Goal: Task Accomplishment & Management: Manage account settings

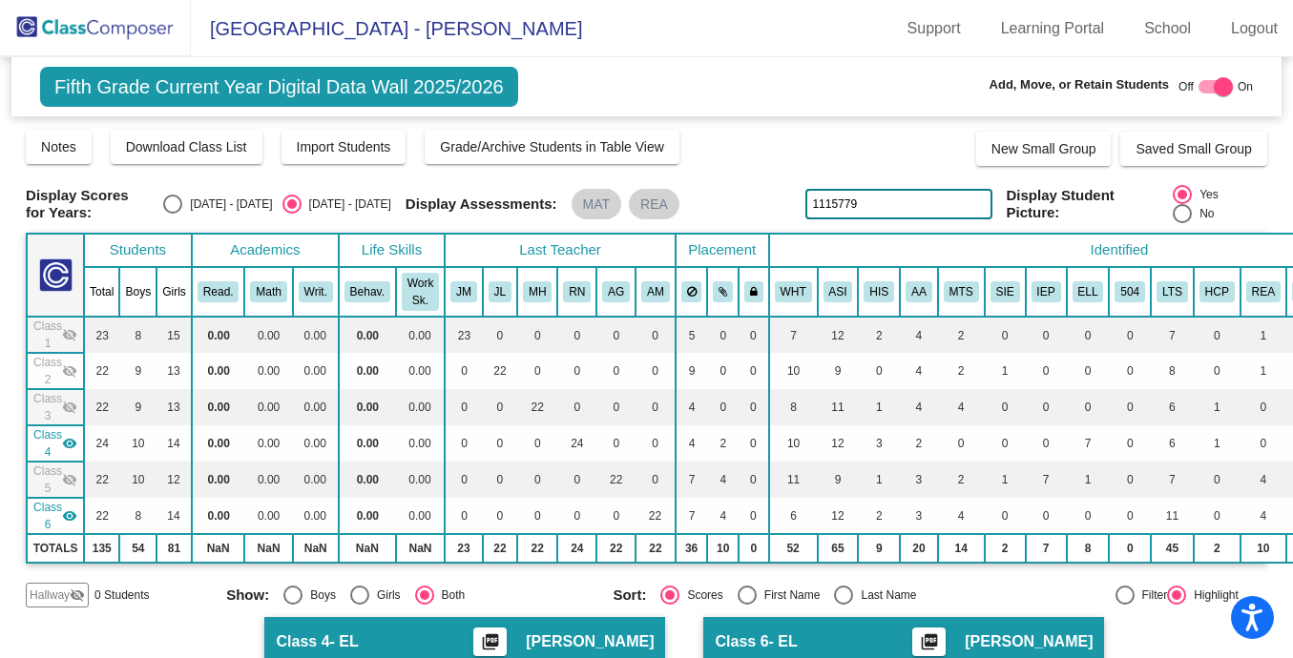
click at [85, 10] on img at bounding box center [95, 28] width 191 height 56
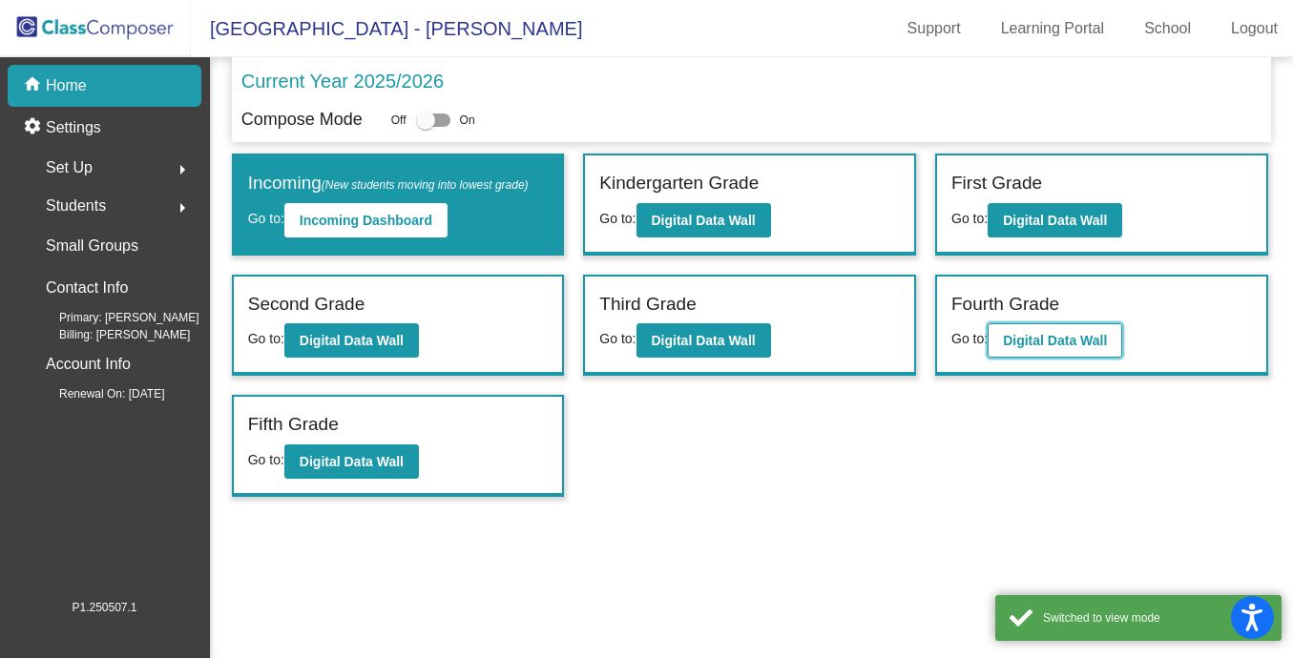
click at [1058, 354] on button "Digital Data Wall" at bounding box center [1055, 341] width 135 height 34
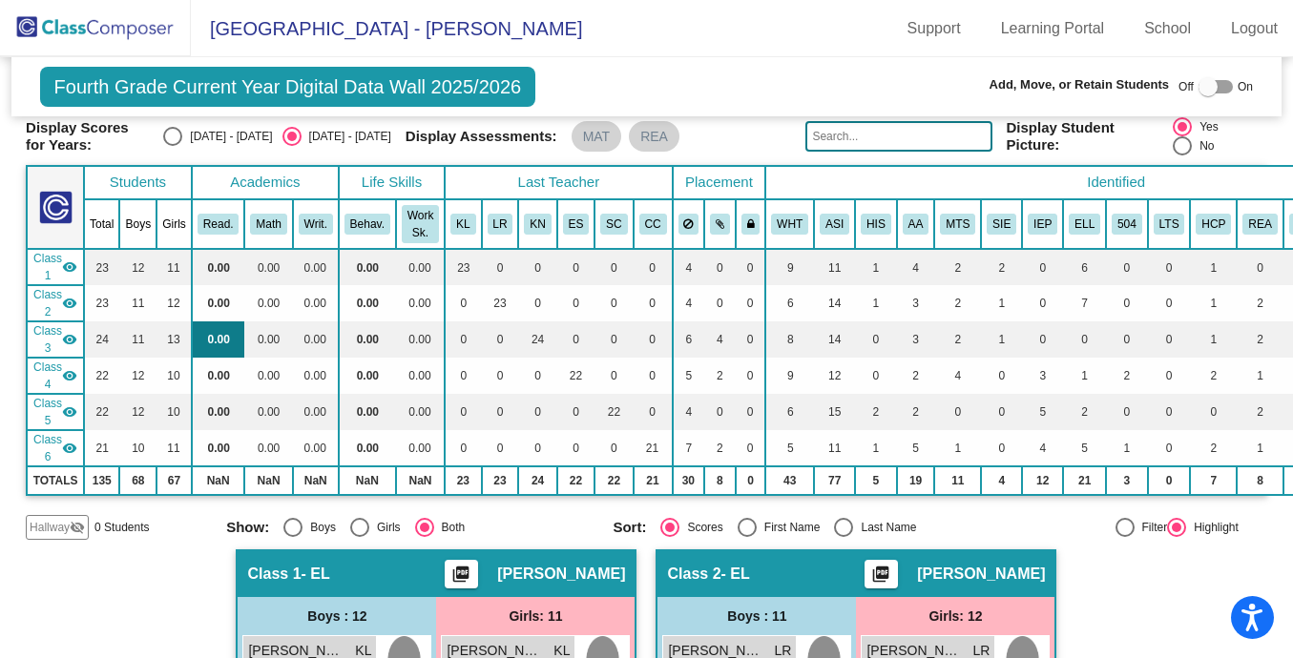
scroll to position [78, 0]
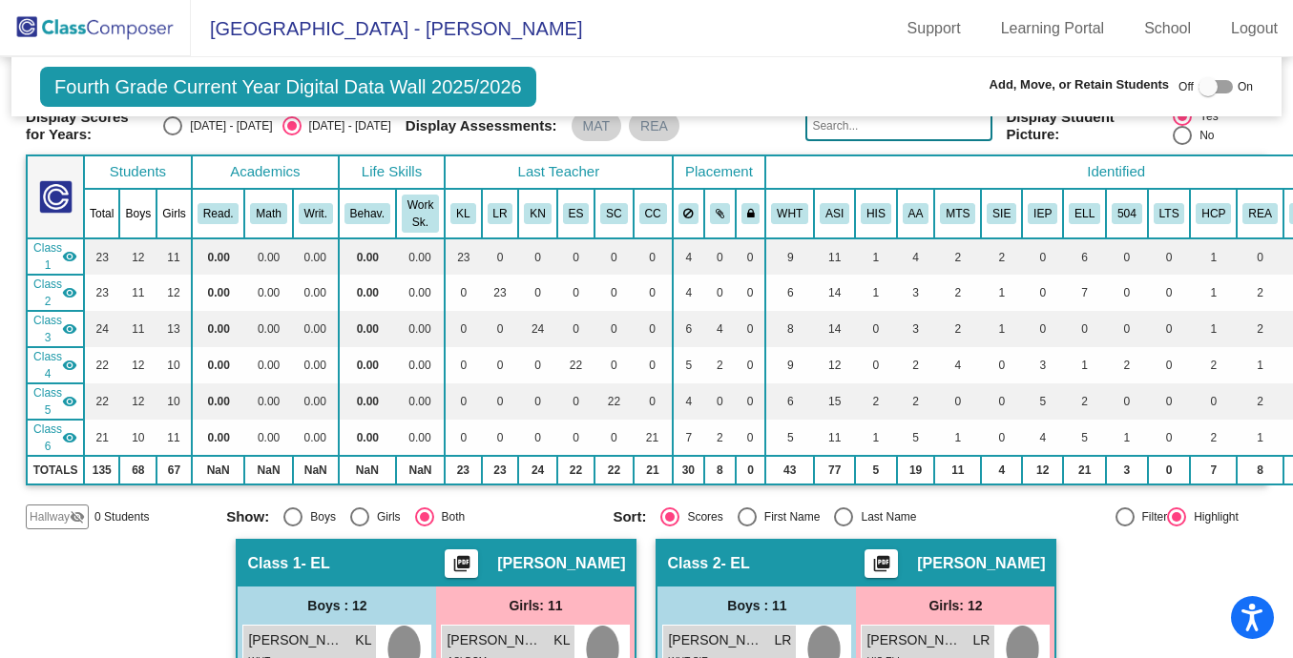
click at [68, 253] on mat-icon "visibility" at bounding box center [69, 256] width 15 height 15
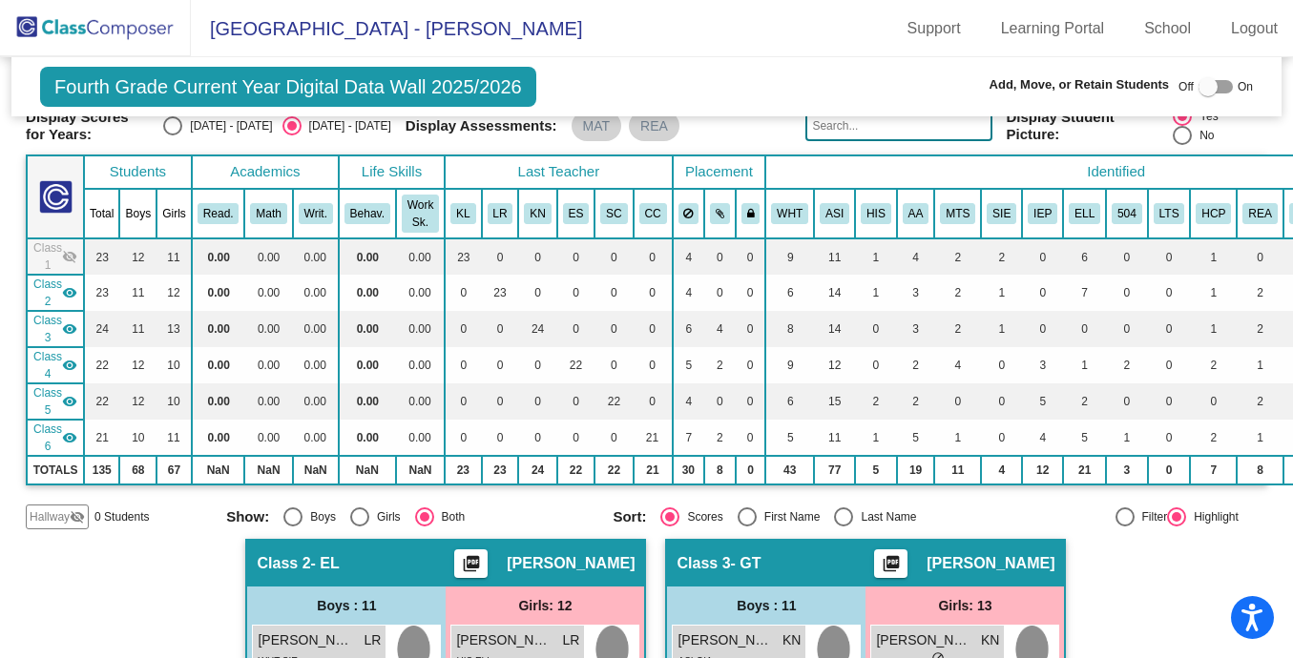
click at [65, 287] on mat-icon "visibility" at bounding box center [69, 292] width 15 height 15
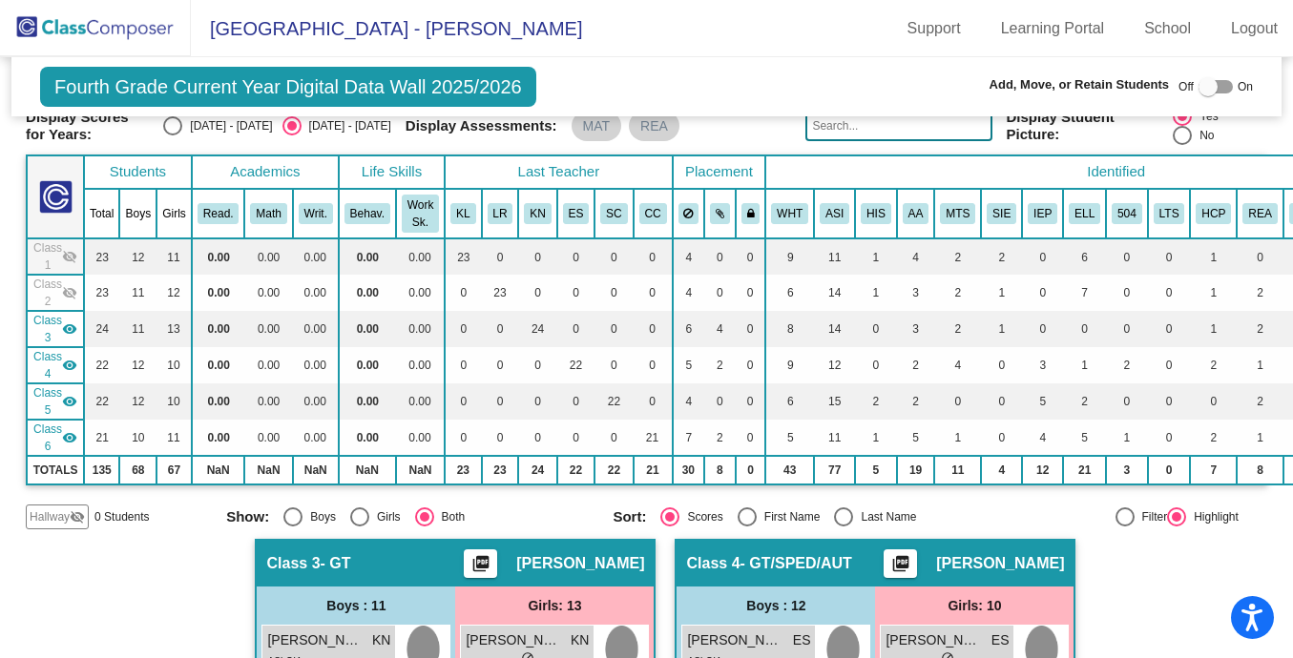
click at [65, 322] on mat-icon "visibility" at bounding box center [69, 329] width 15 height 15
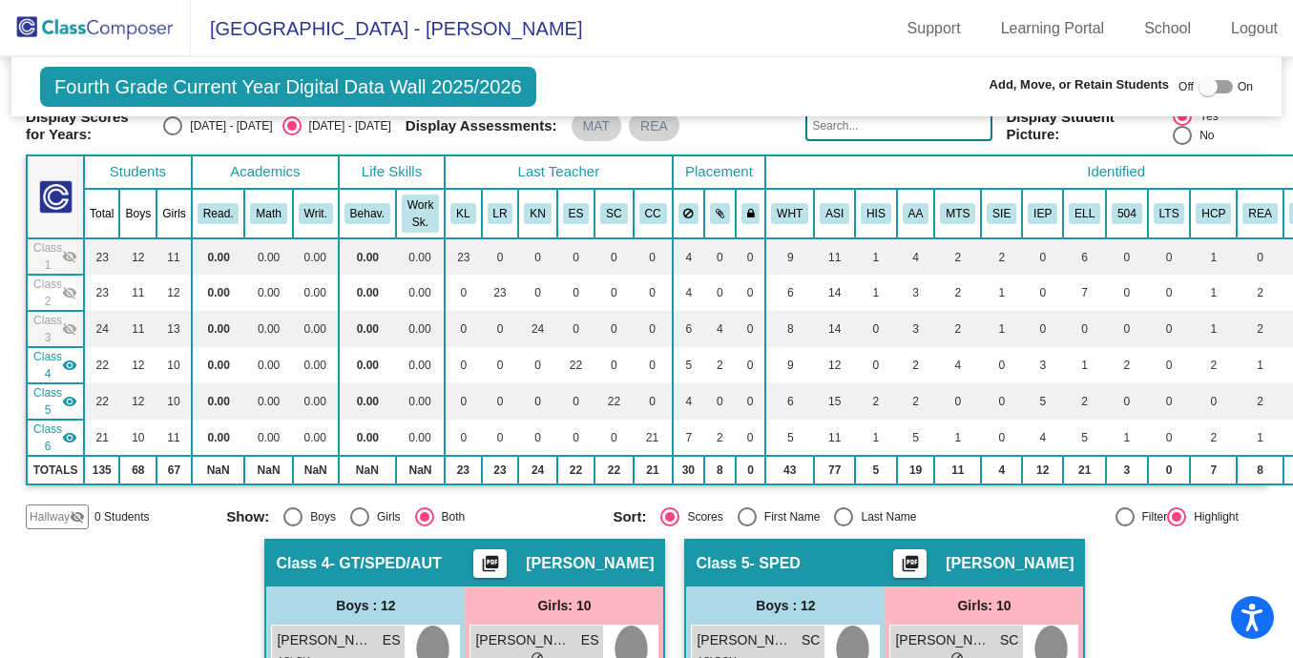
click at [73, 370] on mat-icon "visibility" at bounding box center [69, 365] width 15 height 15
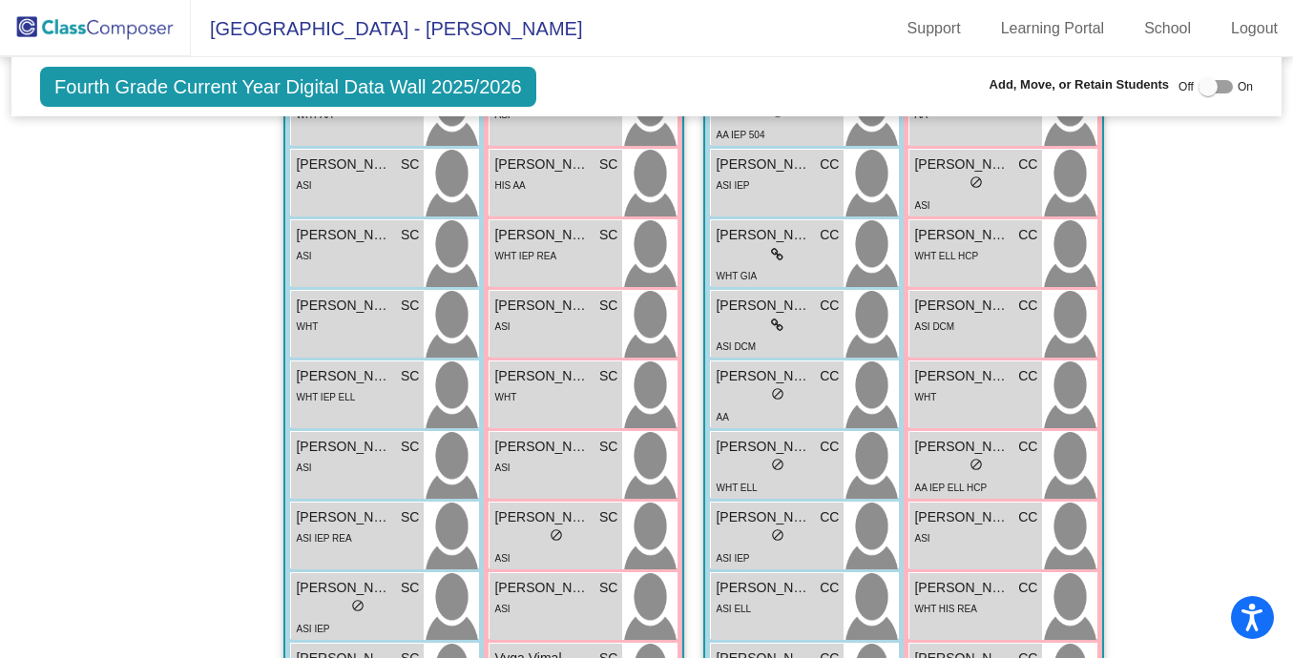
scroll to position [715, 0]
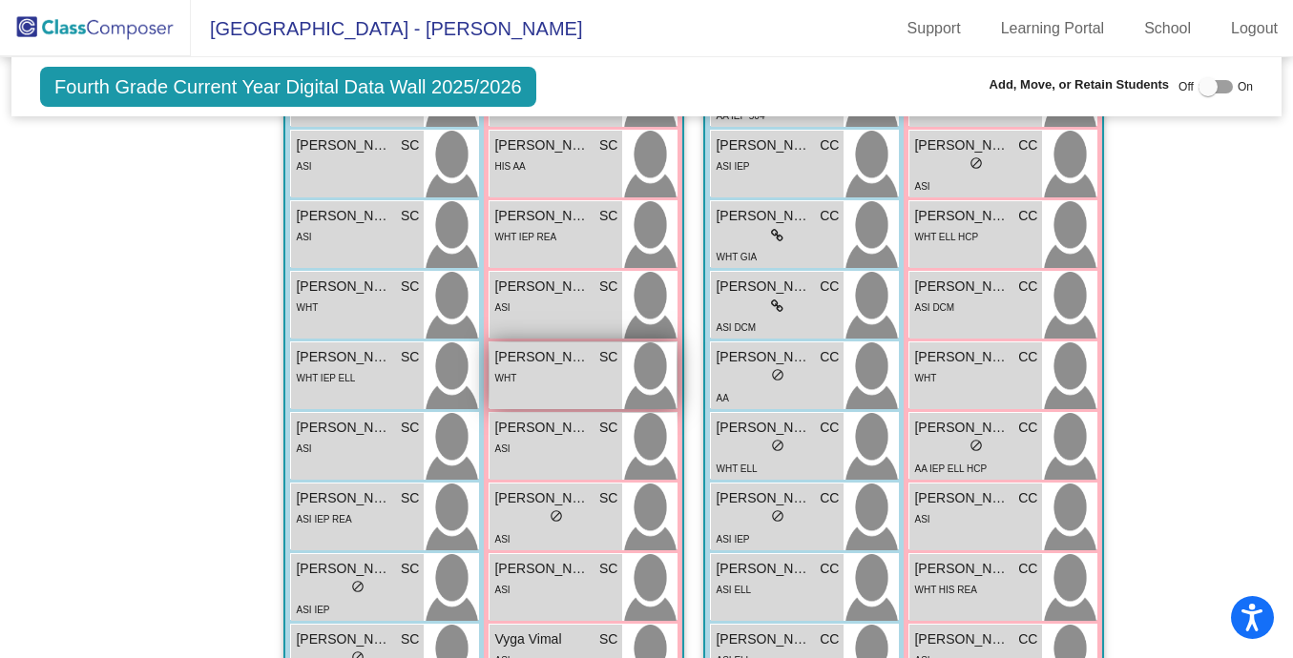
click at [549, 382] on div "WHT" at bounding box center [555, 377] width 123 height 20
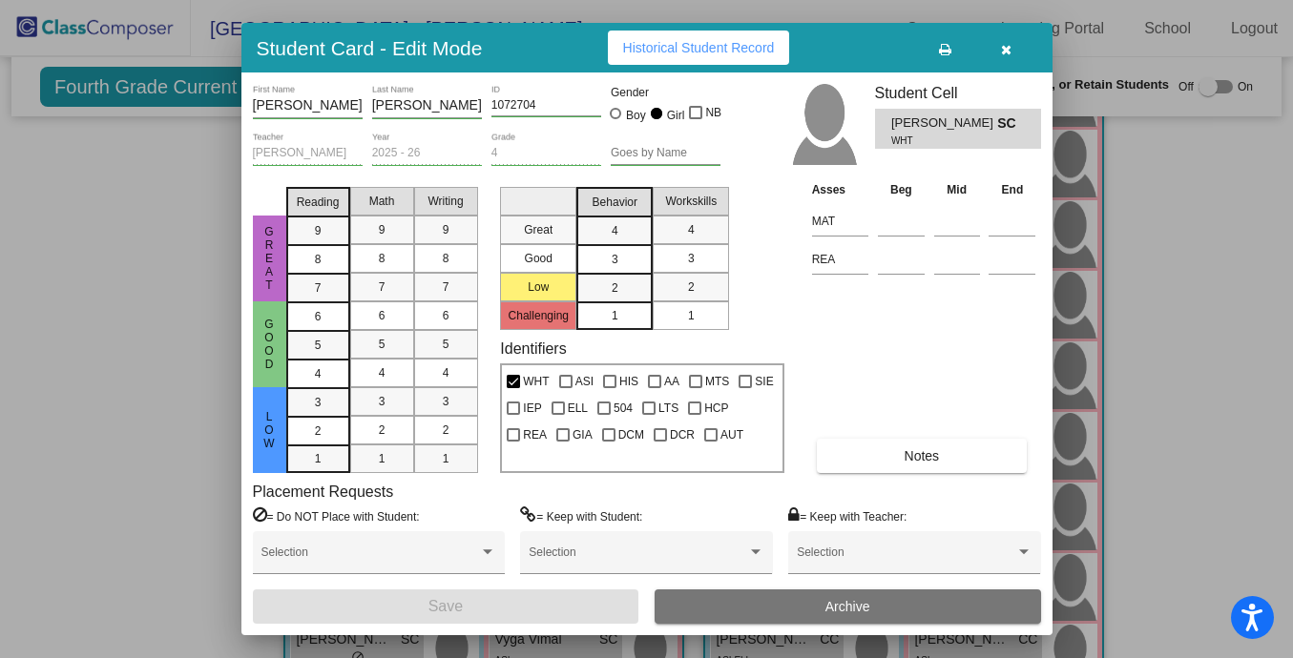
click at [870, 608] on button "Archive" at bounding box center [848, 607] width 386 height 34
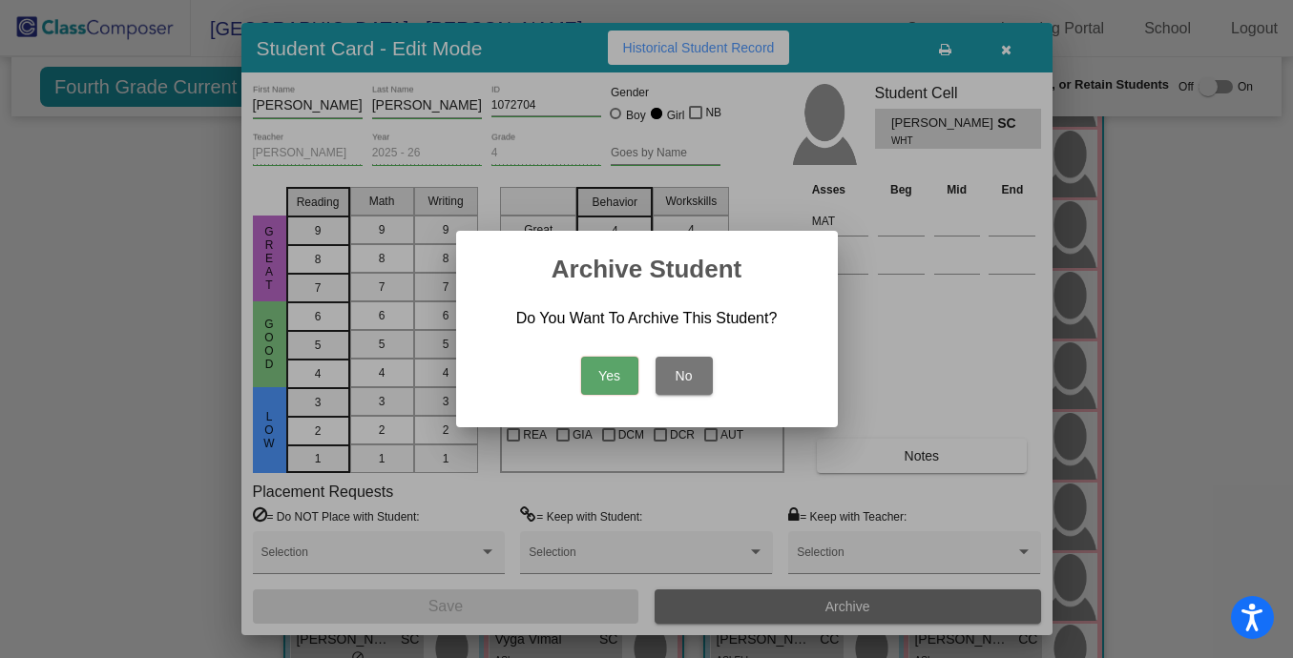
click at [606, 369] on button "Yes" at bounding box center [609, 376] width 57 height 38
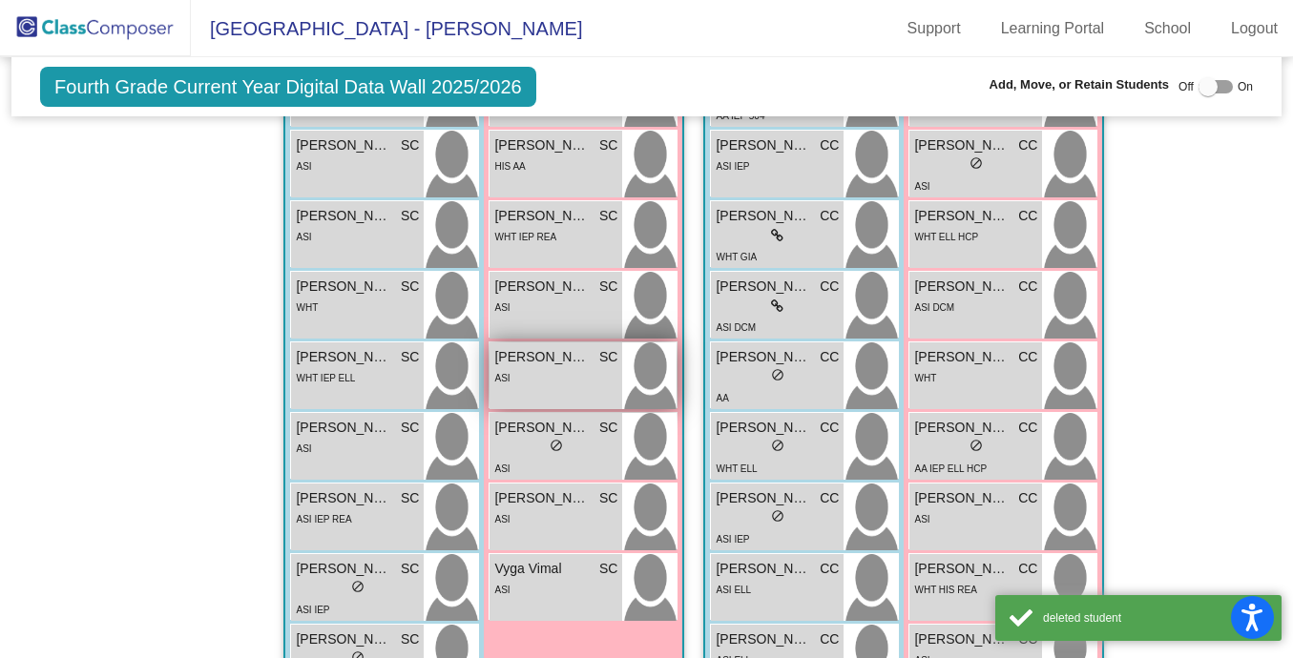
scroll to position [0, 0]
